Goal: Task Accomplishment & Management: Use online tool/utility

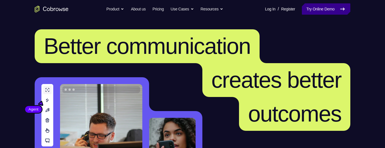
click at [342, 8] on icon at bounding box center [342, 9] width 7 height 7
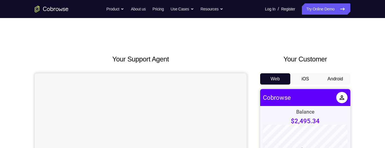
click at [331, 80] on button "Android" at bounding box center [335, 78] width 30 height 11
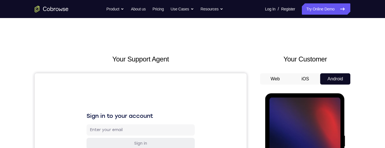
scroll to position [33, 0]
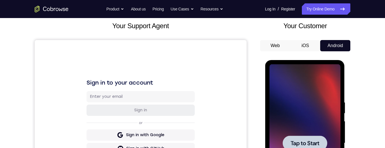
click at [316, 146] on span "Tap to Start" at bounding box center [304, 143] width 29 height 6
click at [316, 142] on span "Tap to Start" at bounding box center [304, 143] width 29 height 6
